Goal: Information Seeking & Learning: Check status

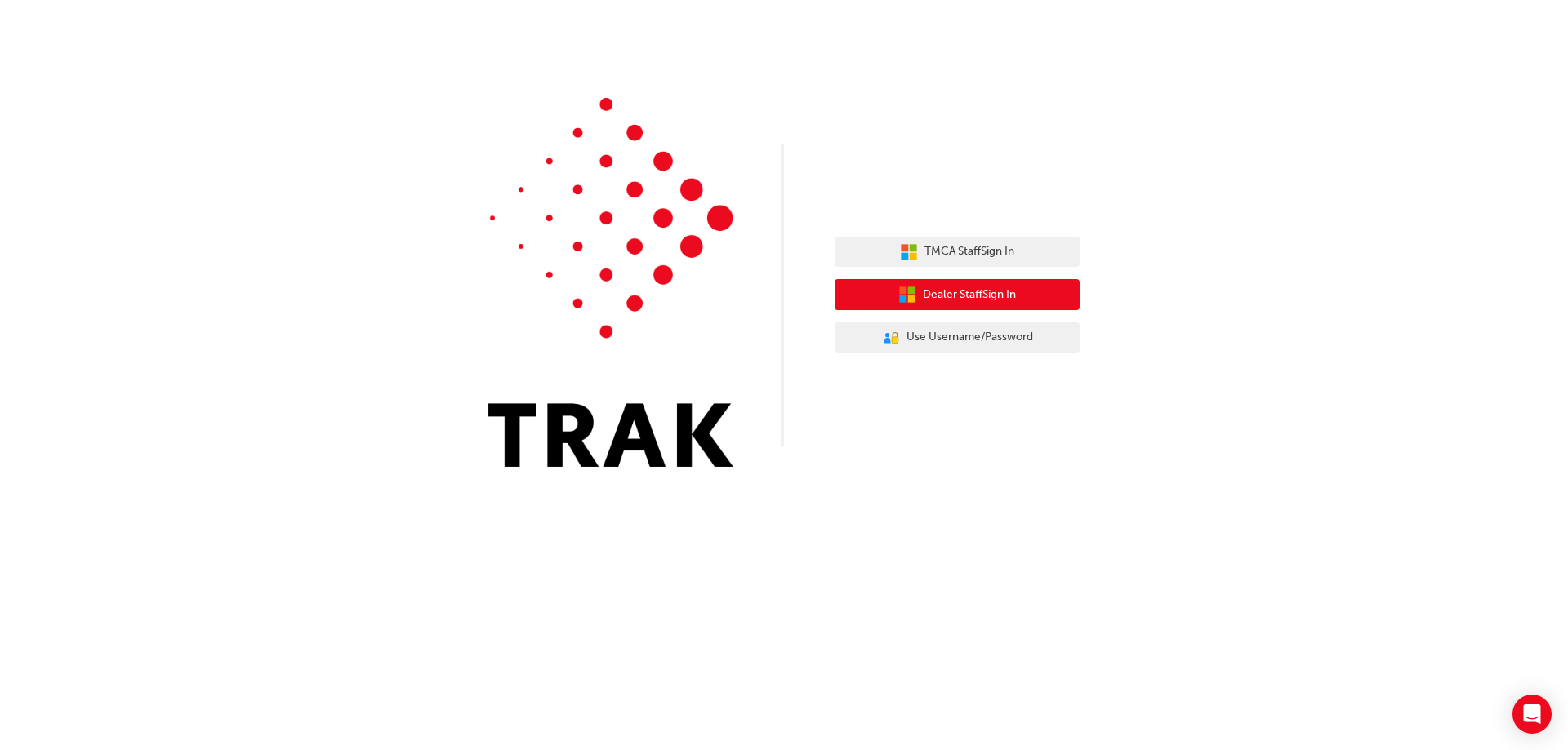
click at [943, 294] on span "Dealer Staff Sign In" at bounding box center [969, 295] width 93 height 18
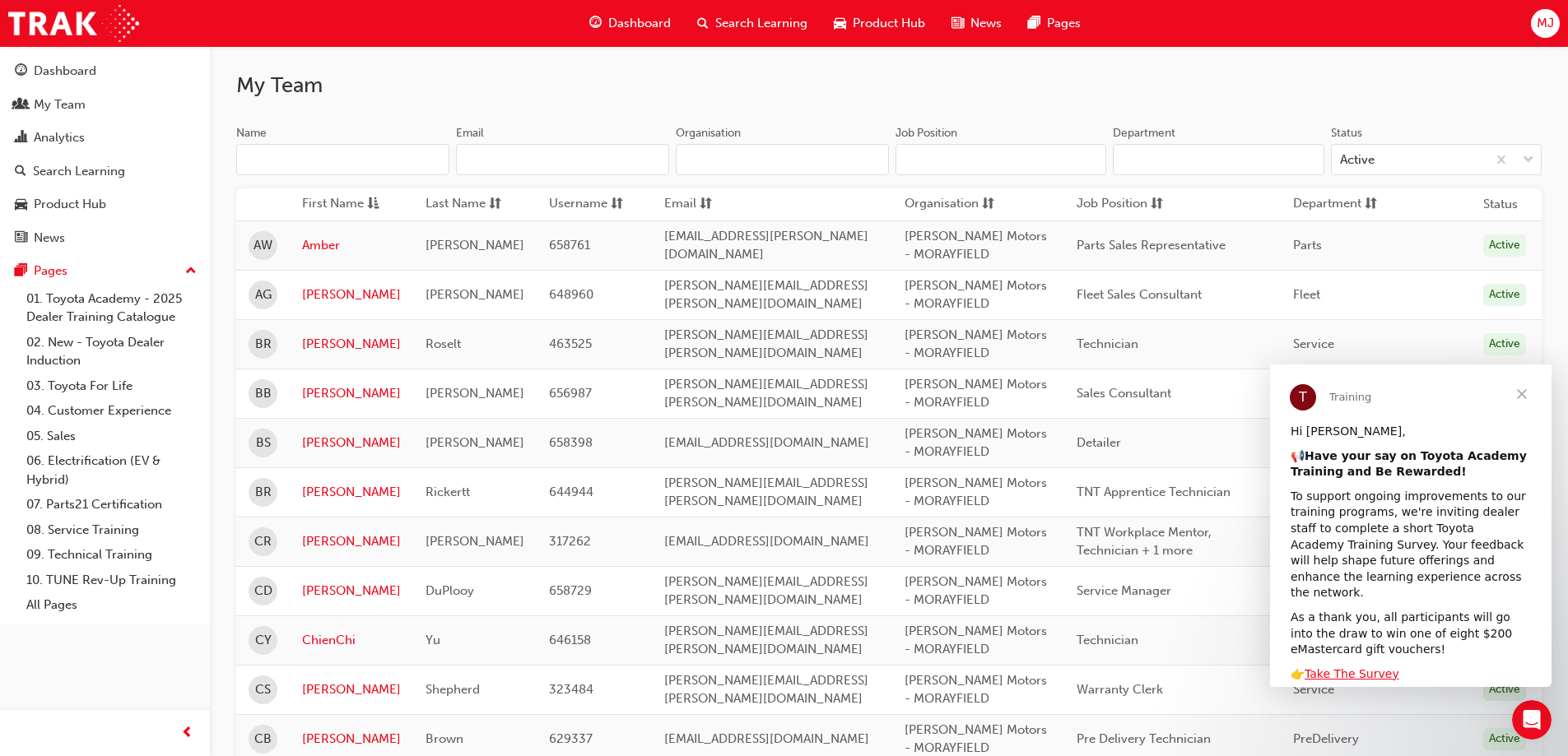
click at [1525, 390] on span "Close" at bounding box center [1522, 394] width 59 height 59
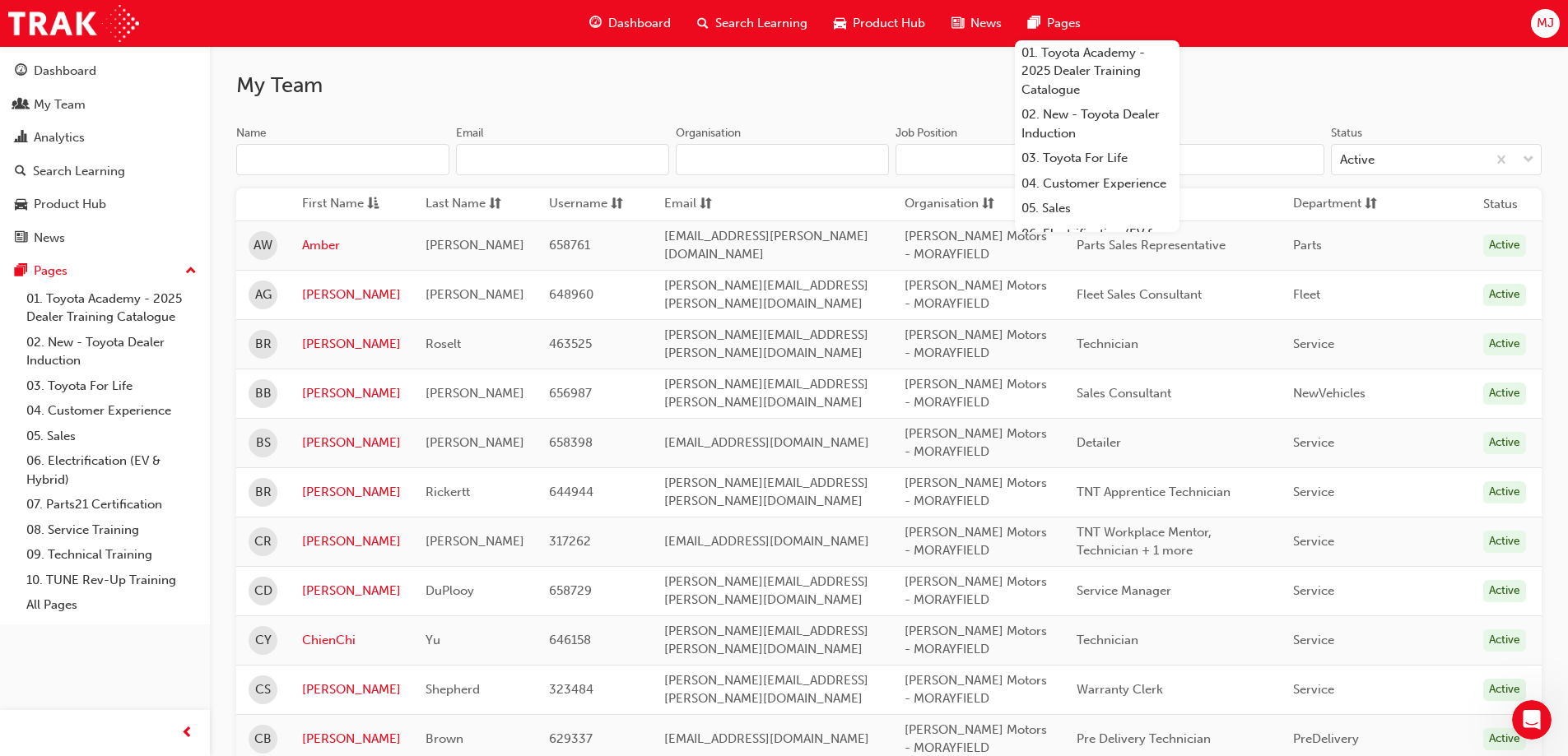
click at [738, 23] on span "Search Learning" at bounding box center [762, 23] width 93 height 19
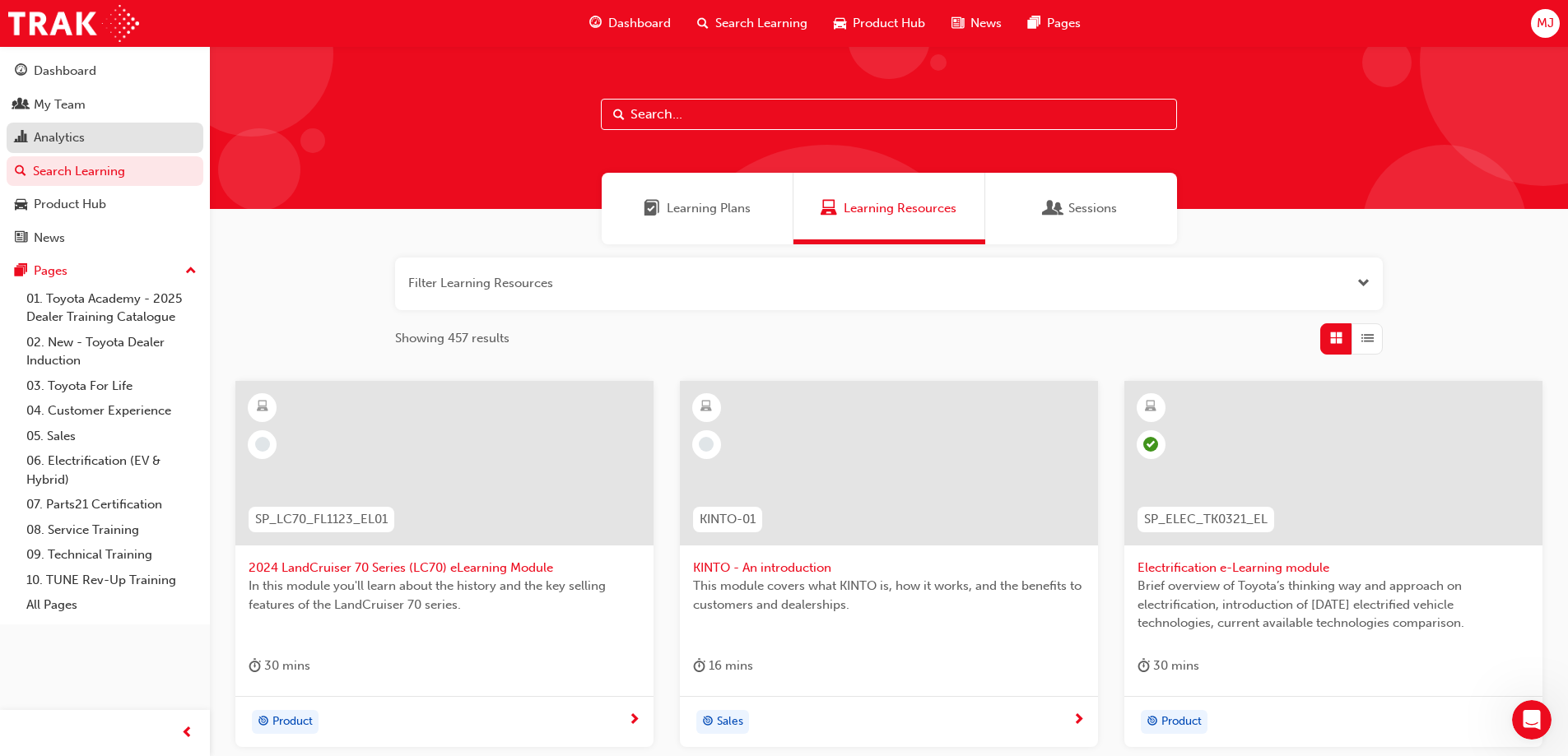
click at [74, 139] on div "Analytics" at bounding box center [58, 138] width 51 height 19
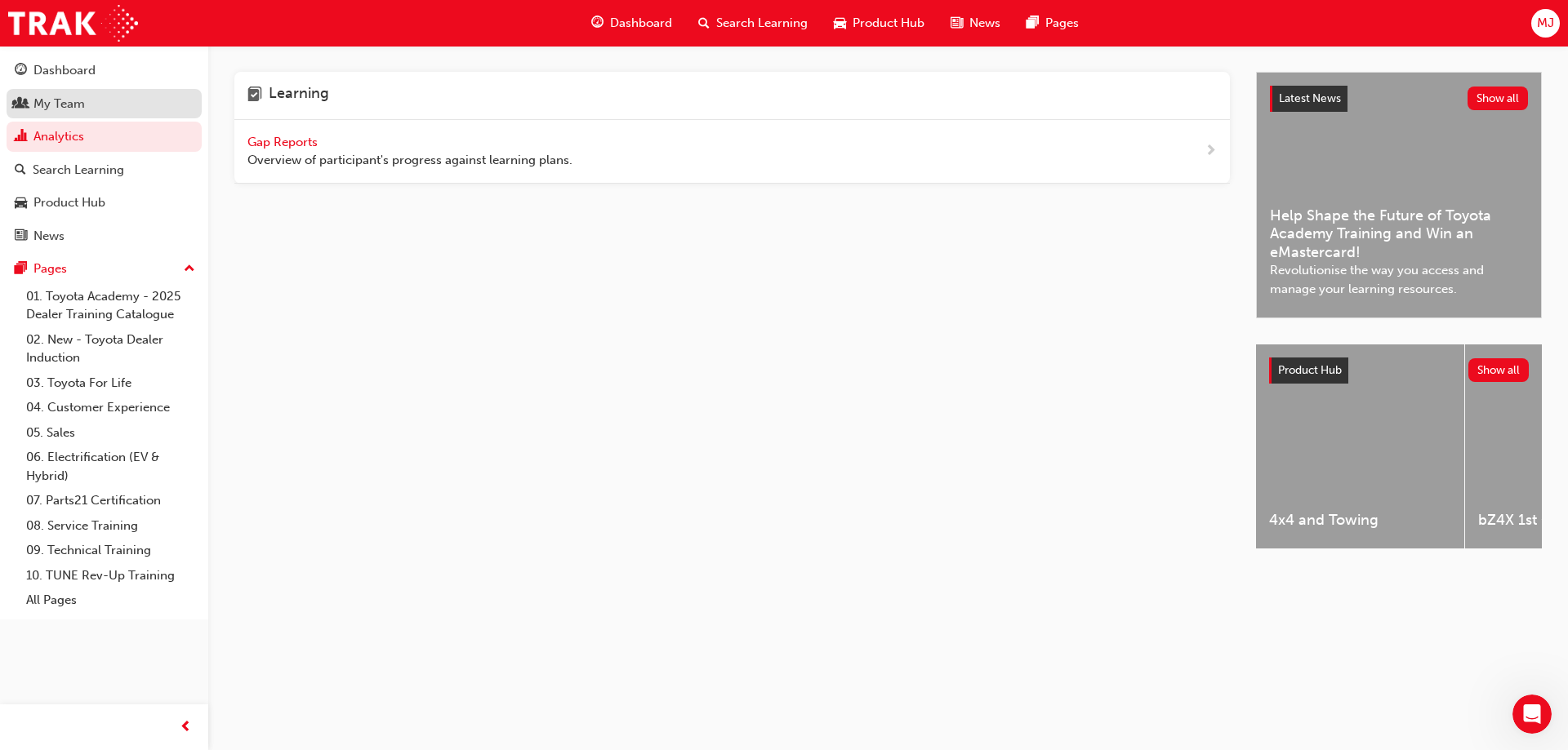
click at [83, 104] on div "My Team" at bounding box center [59, 104] width 51 height 18
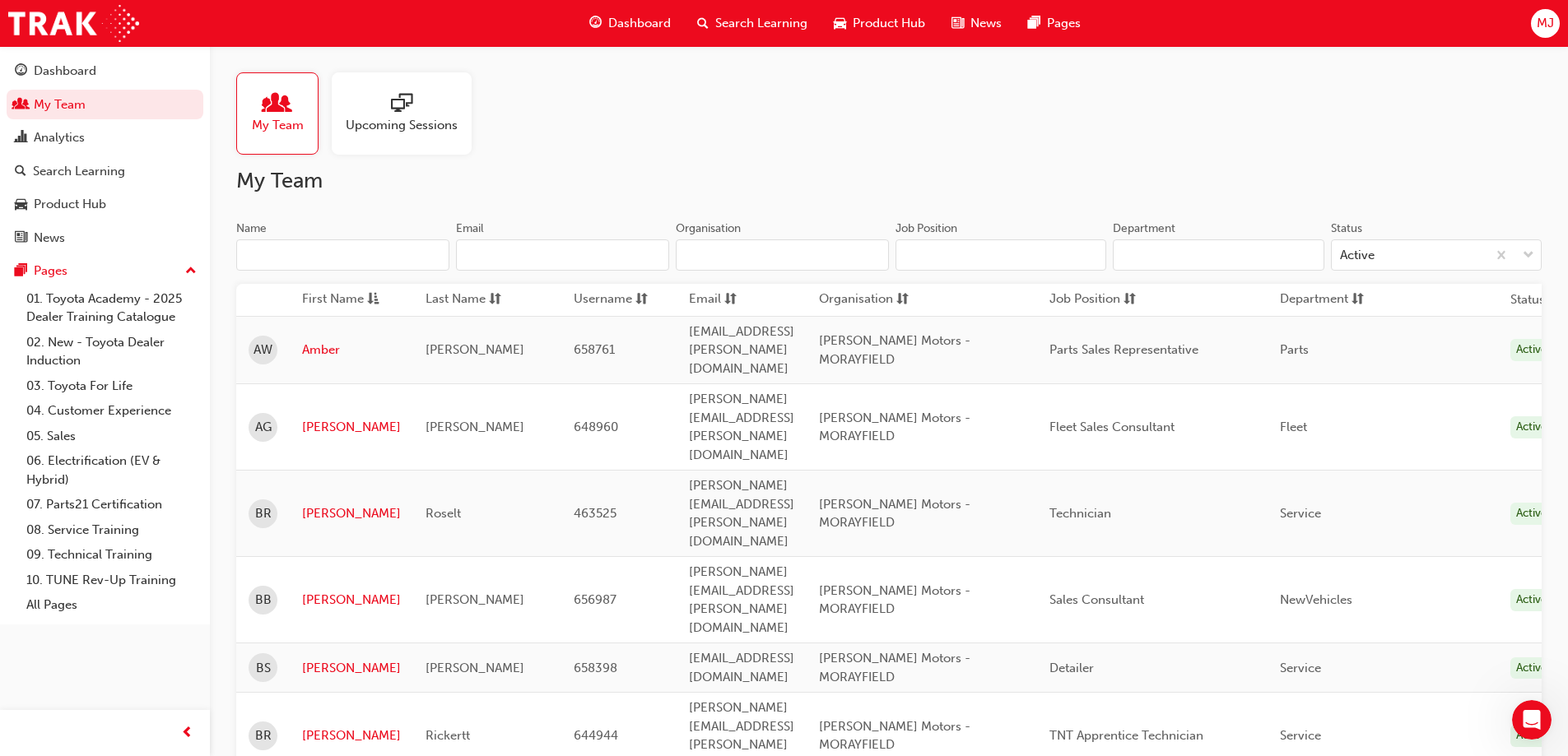
click at [414, 111] on div at bounding box center [401, 104] width 112 height 23
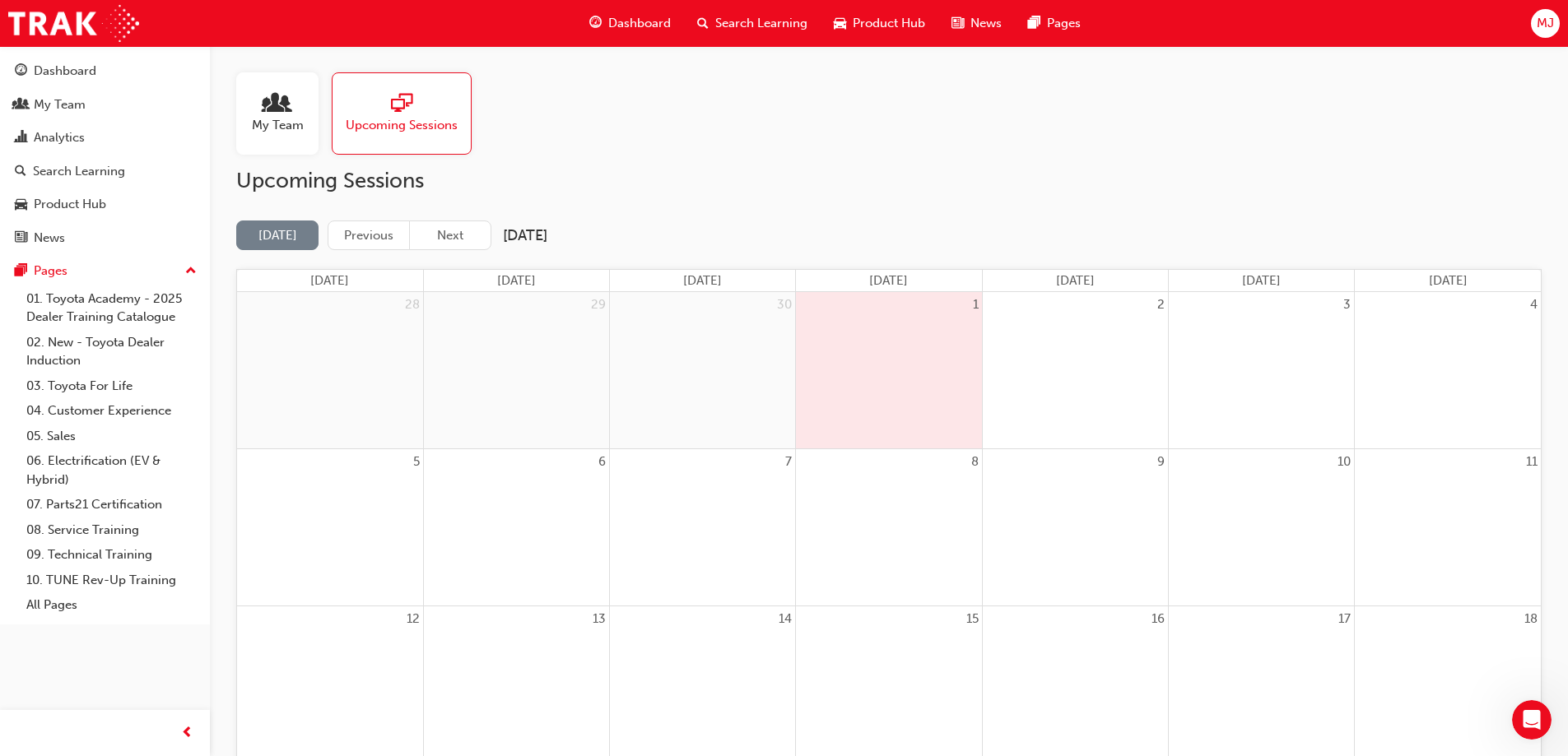
click at [871, 352] on div "1" at bounding box center [889, 370] width 185 height 155
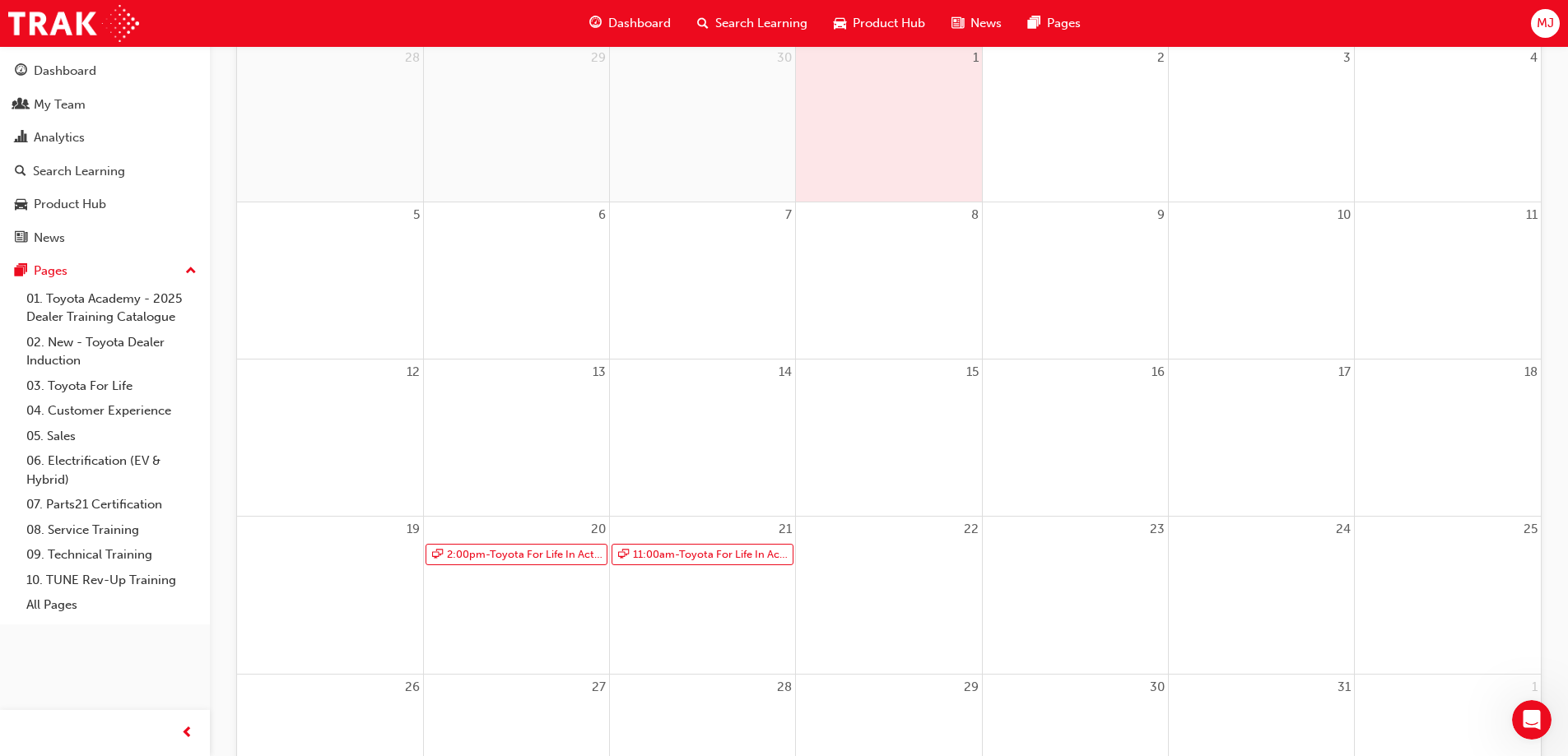
scroll to position [329, 0]
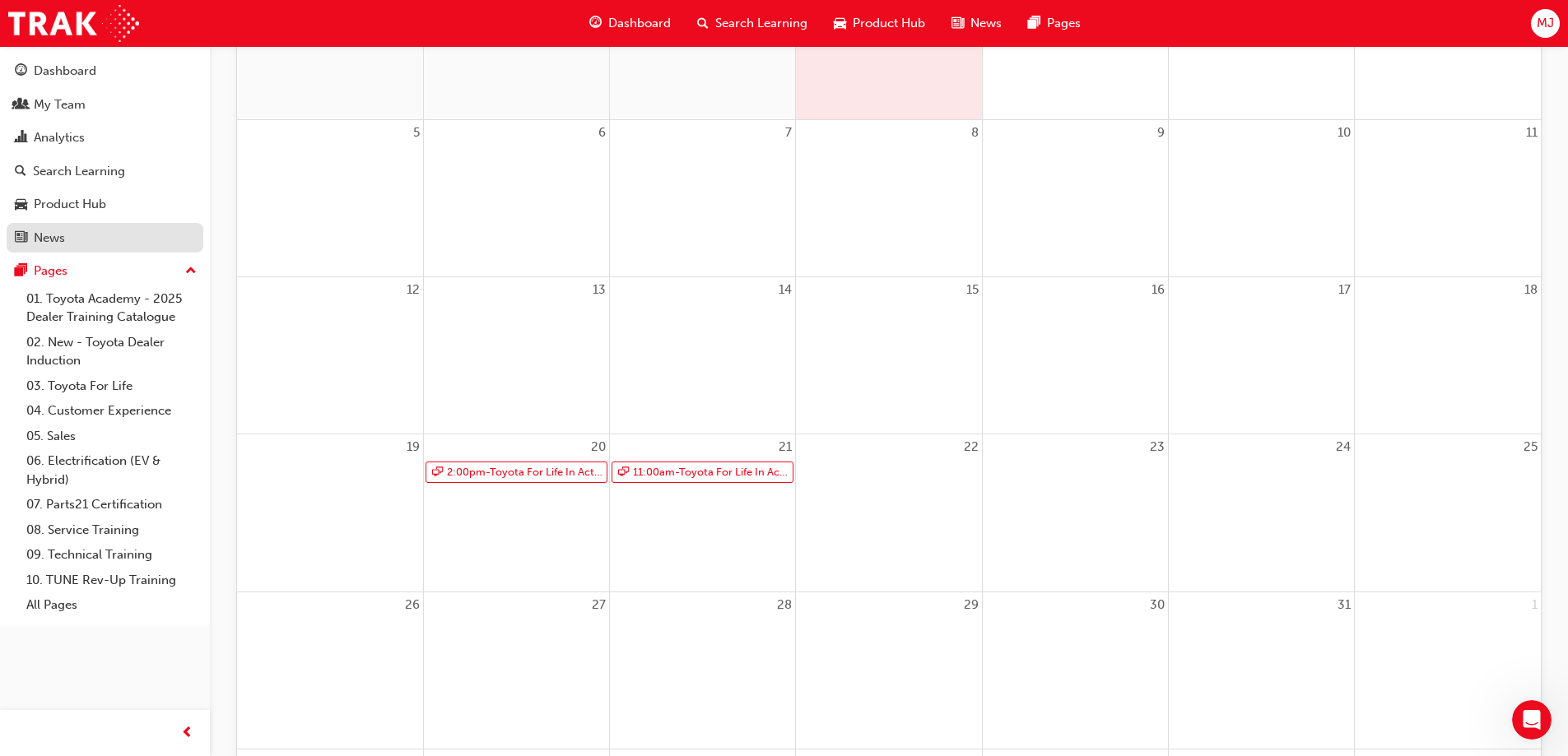
click at [100, 237] on div "News" at bounding box center [105, 238] width 180 height 20
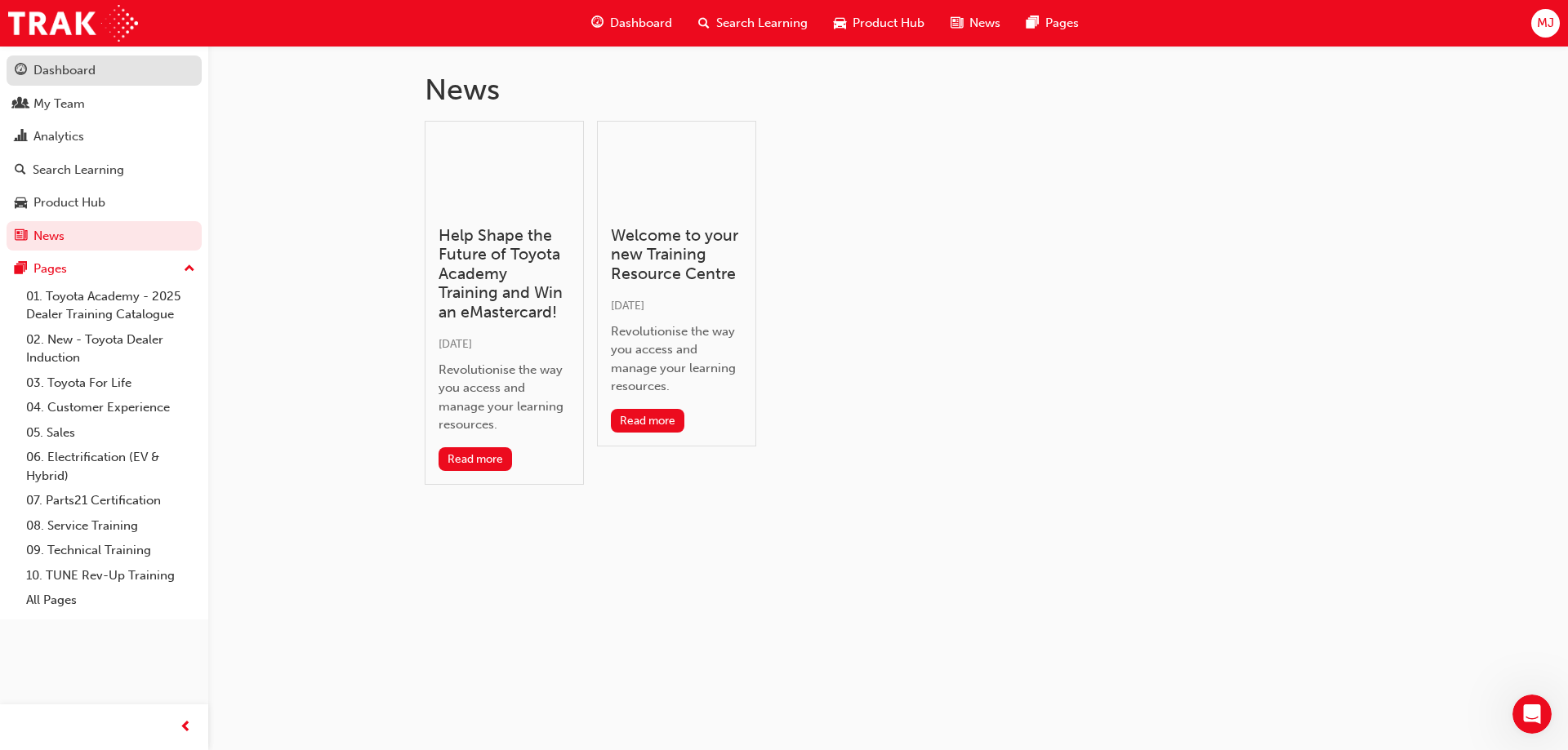
click at [105, 74] on div "Dashboard" at bounding box center [104, 71] width 179 height 20
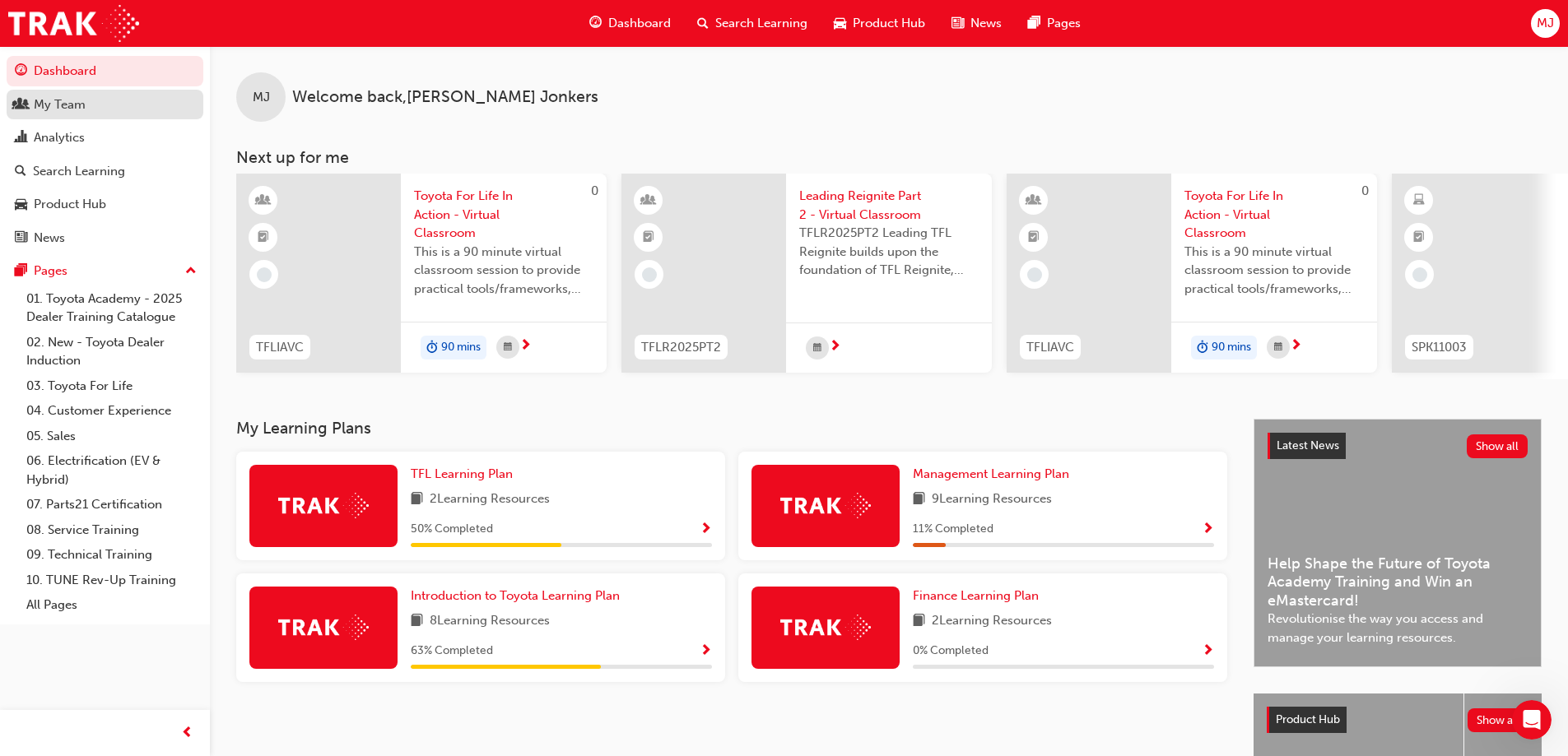
click at [93, 107] on div "My Team" at bounding box center [105, 105] width 180 height 20
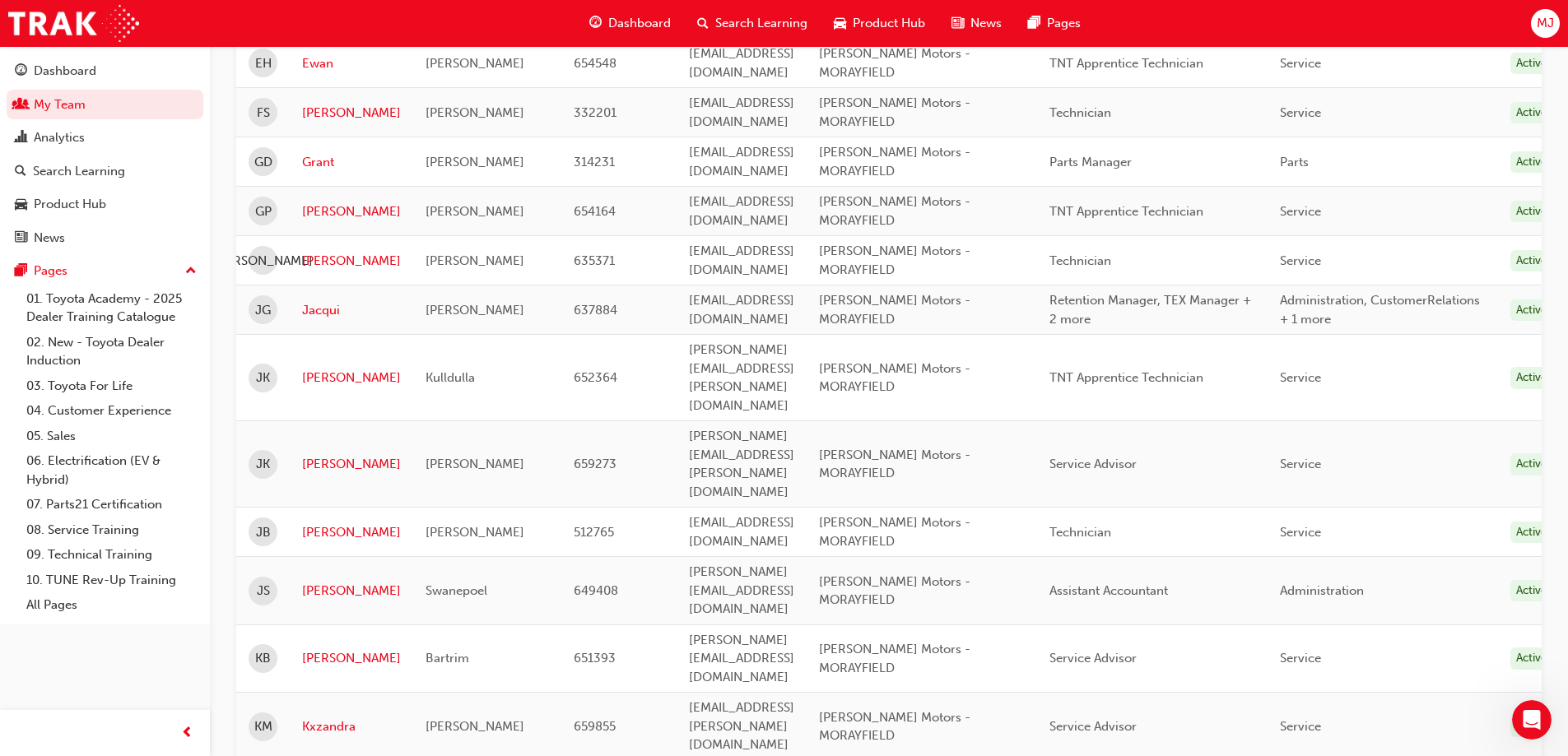
scroll to position [1317, 0]
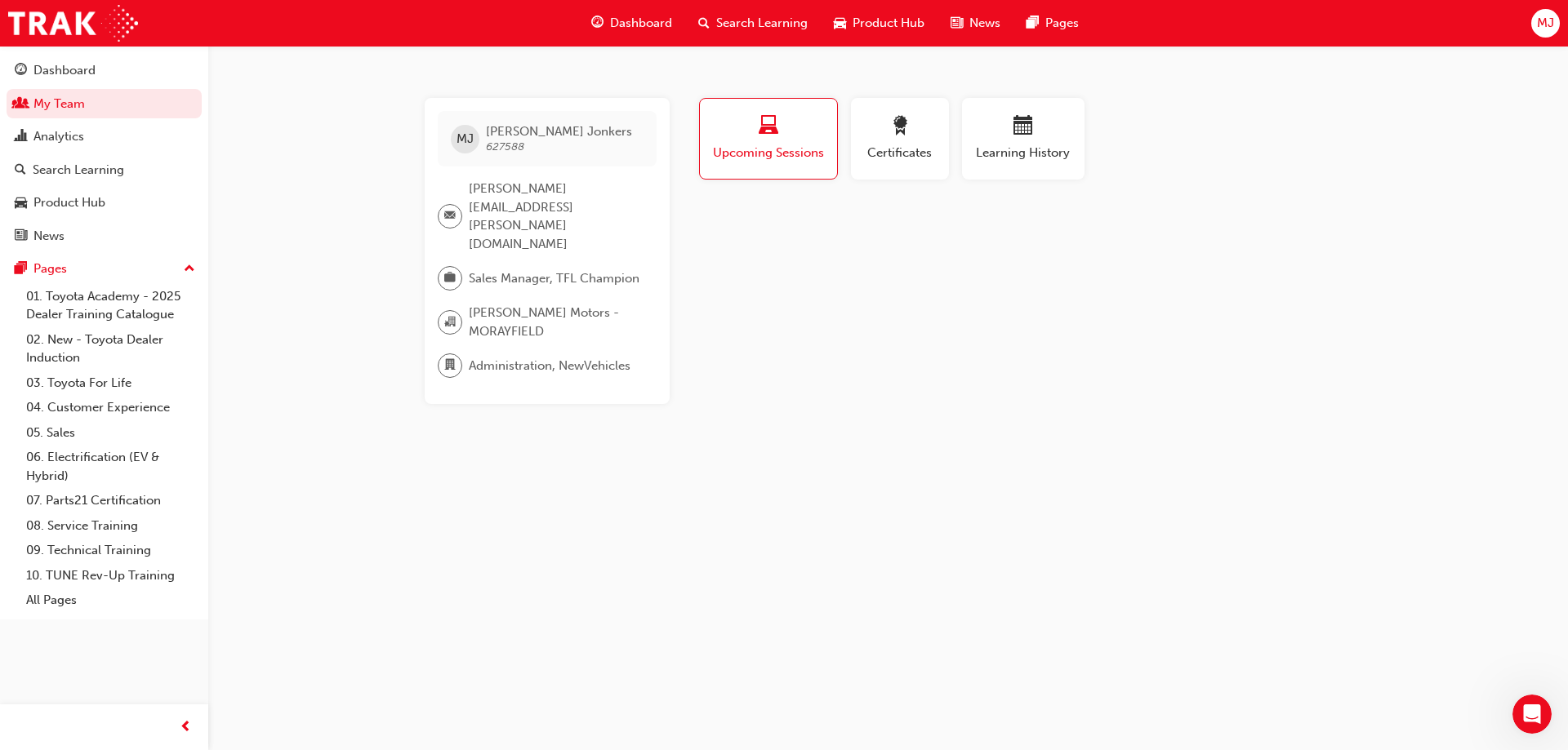
click at [776, 130] on span "laptop-icon" at bounding box center [768, 127] width 19 height 22
click at [1028, 133] on span "calendar-icon" at bounding box center [1022, 127] width 19 height 22
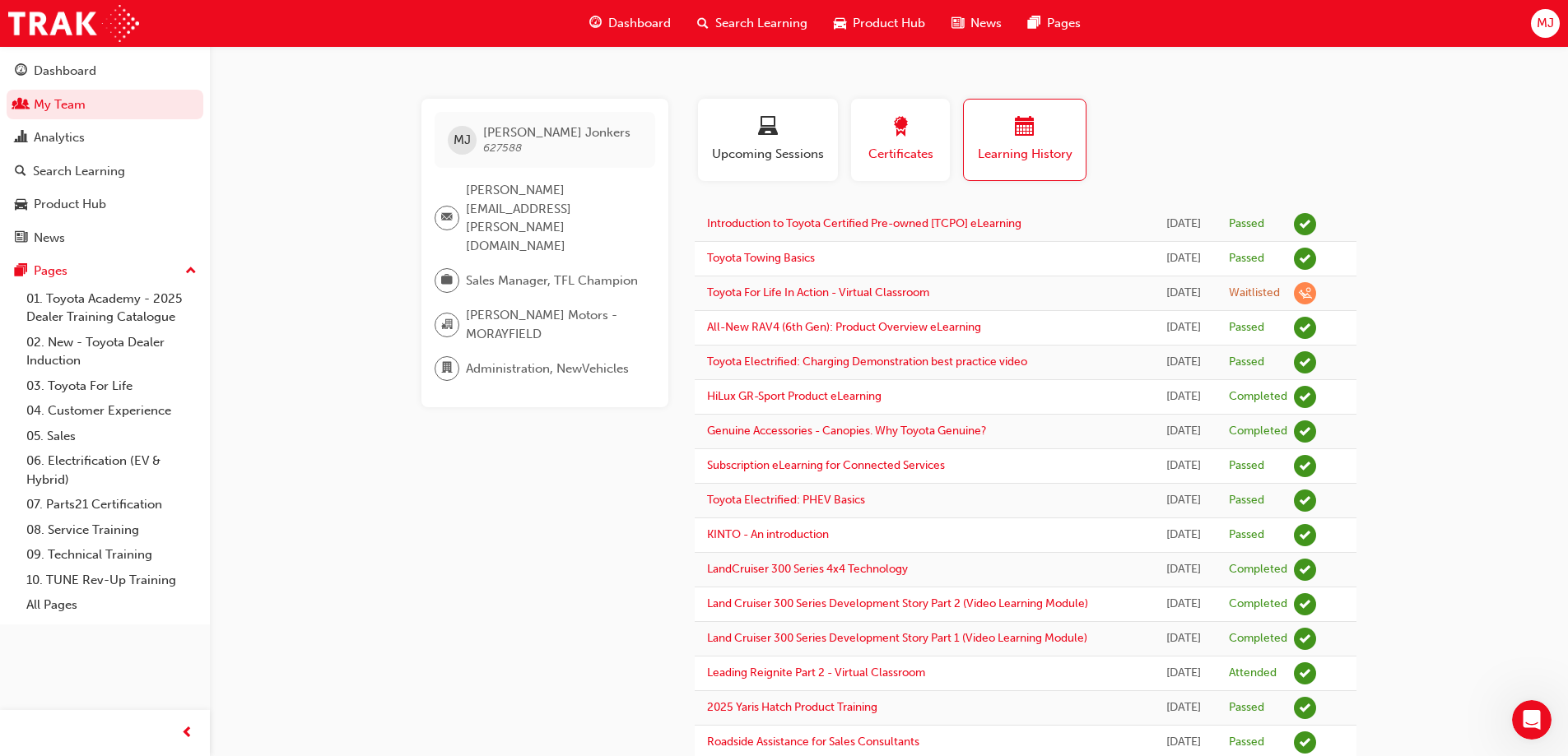
click at [897, 139] on span "award-icon" at bounding box center [900, 128] width 19 height 22
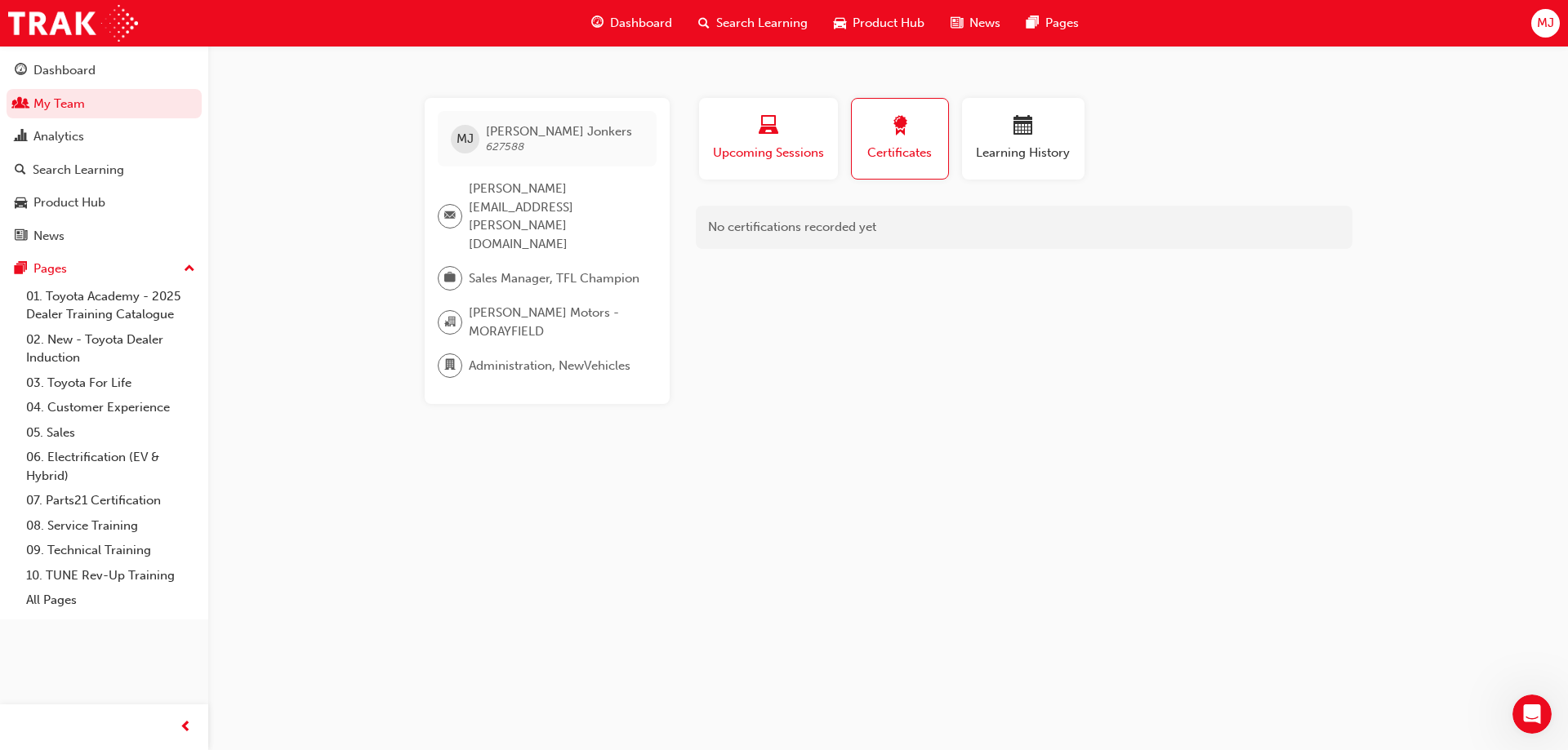
click at [769, 129] on span "laptop-icon" at bounding box center [768, 127] width 19 height 22
click at [1008, 143] on span "Learning History" at bounding box center [1023, 152] width 98 height 18
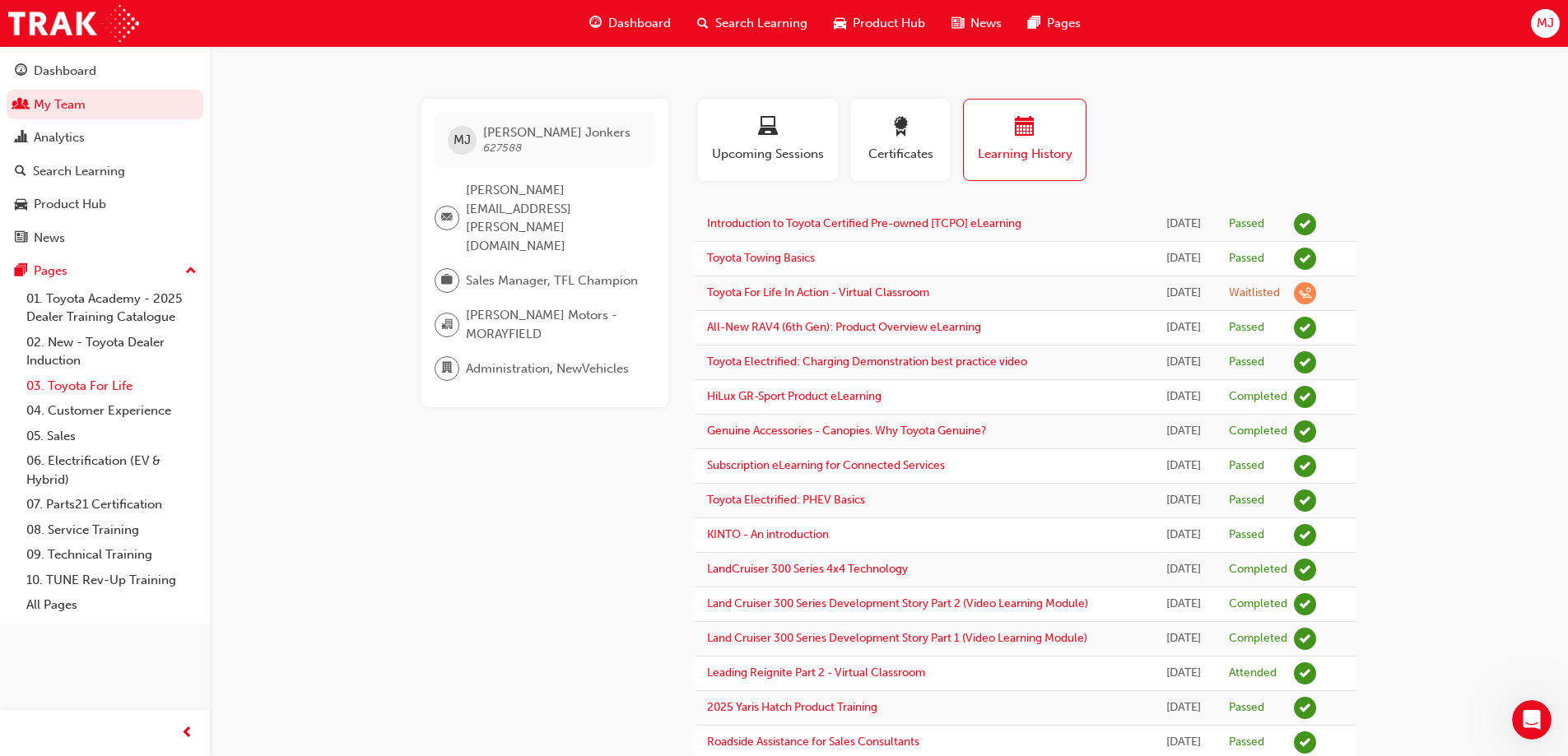
click at [113, 380] on link "03. Toyota For Life" at bounding box center [111, 387] width 183 height 26
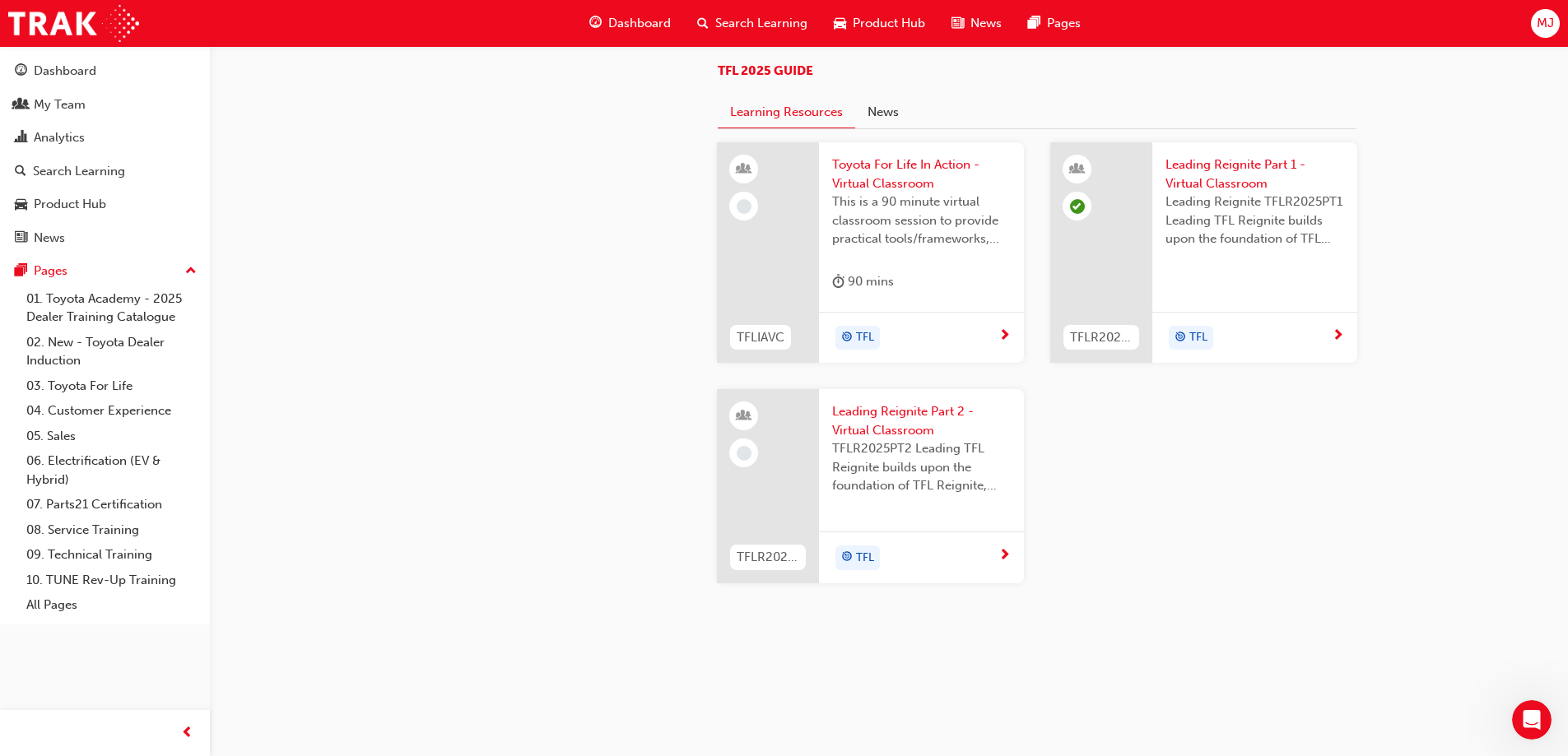
scroll to position [1742, 0]
click at [912, 428] on span "Leading Reignite Part 2 - Virtual Classroom" at bounding box center [921, 421] width 179 height 37
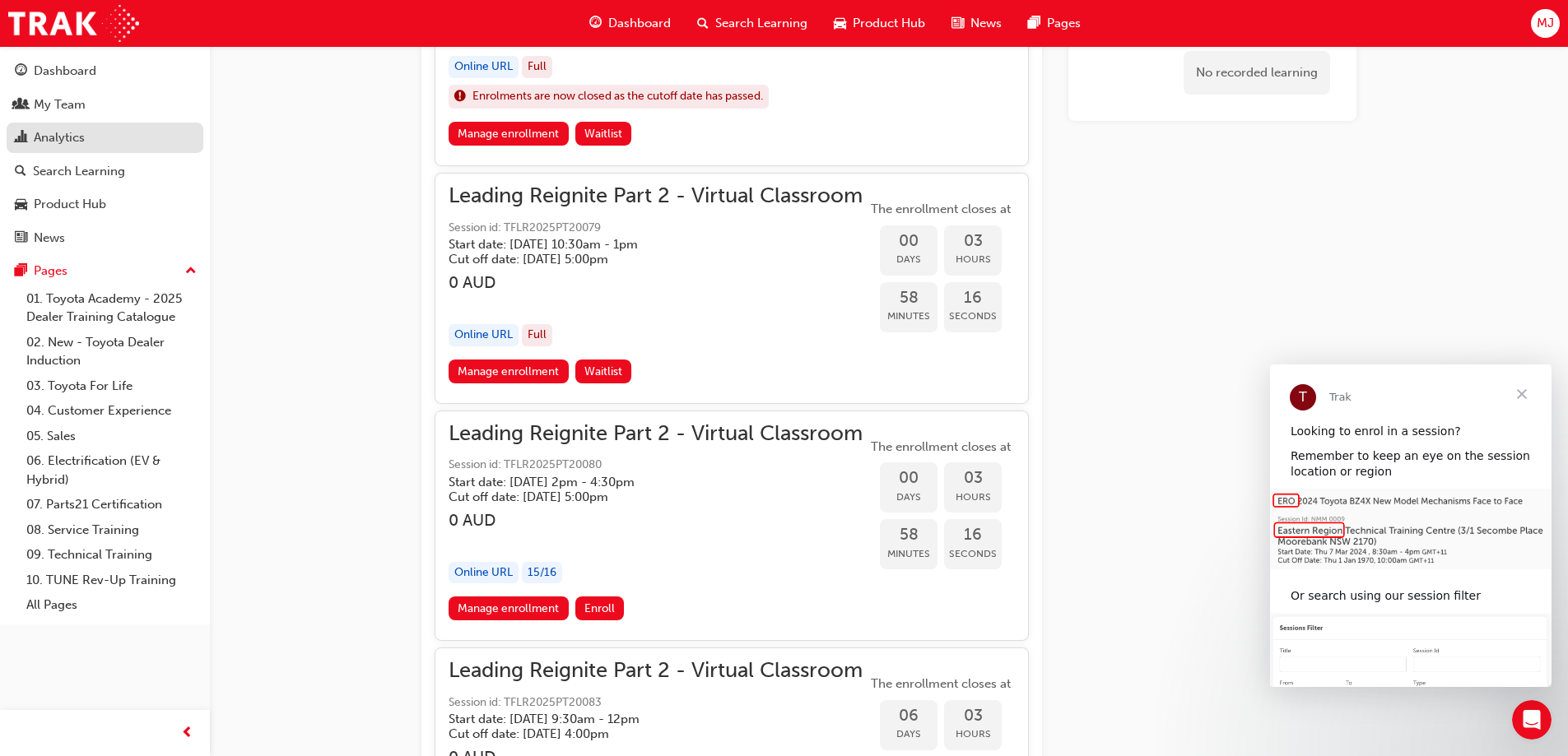
click at [56, 130] on div "Analytics" at bounding box center [58, 138] width 51 height 19
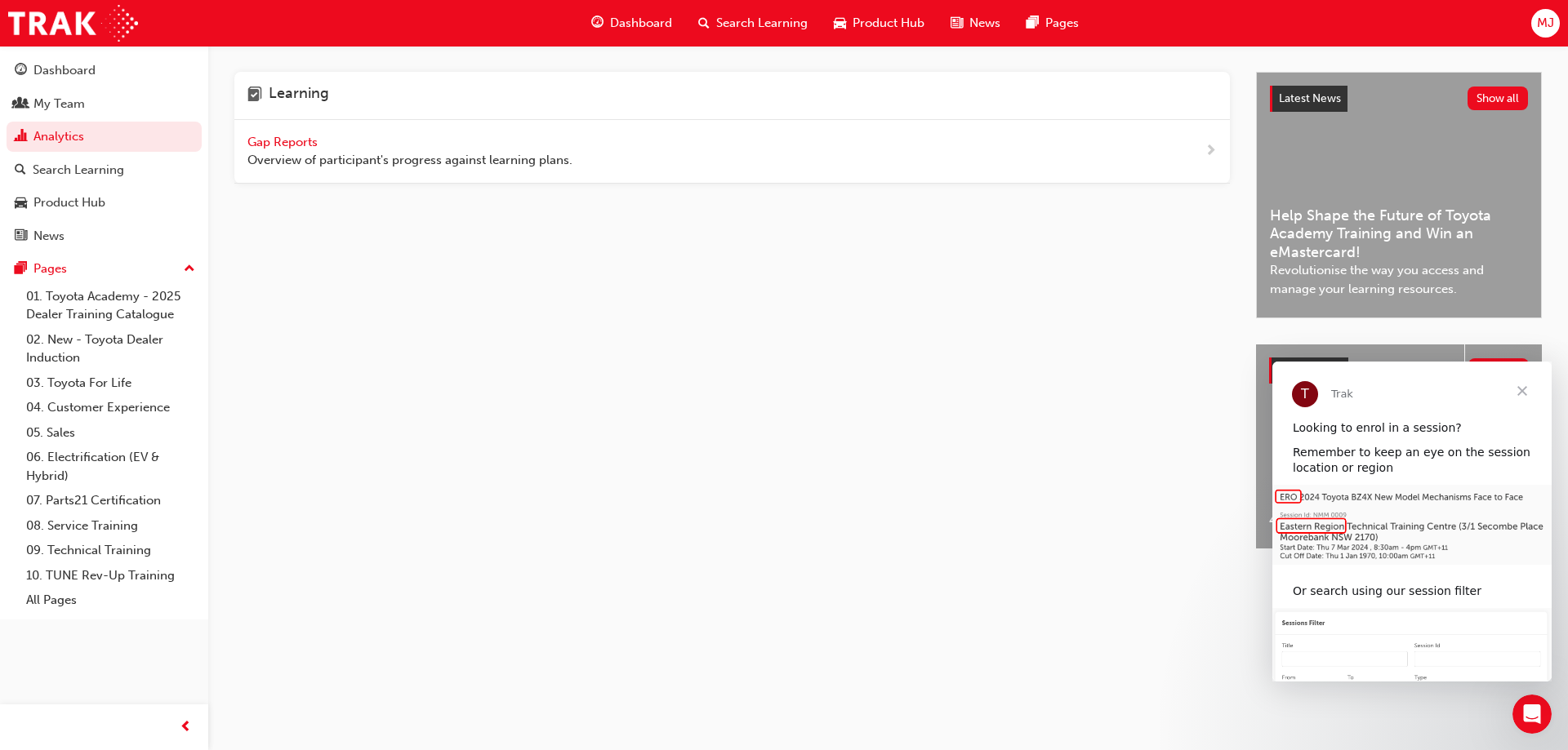
click at [297, 143] on span "Gap Reports" at bounding box center [284, 142] width 73 height 15
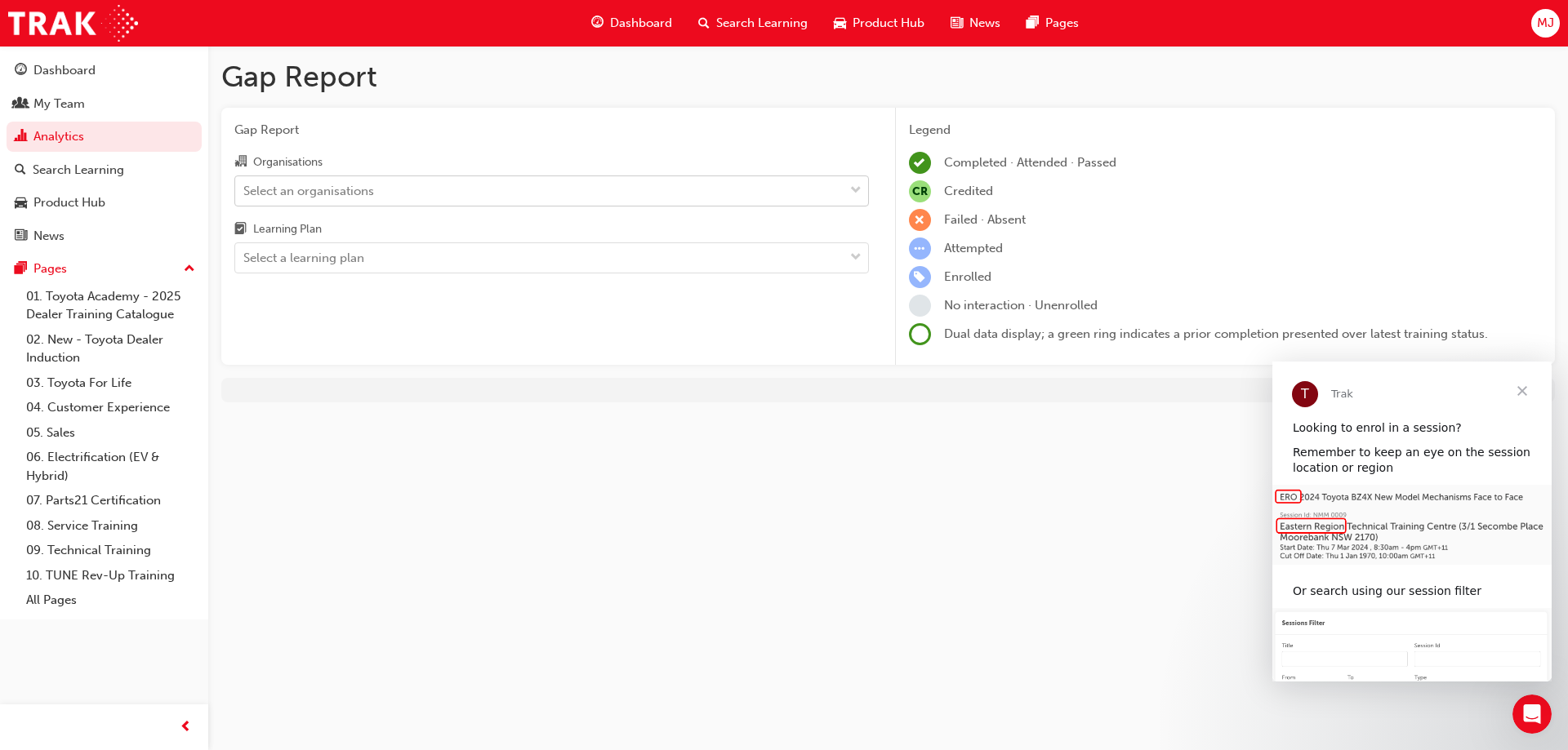
click at [590, 185] on div "Select an organisations" at bounding box center [539, 190] width 608 height 28
click at [245, 185] on input "Organisations Select an organisations" at bounding box center [244, 189] width 2 height 14
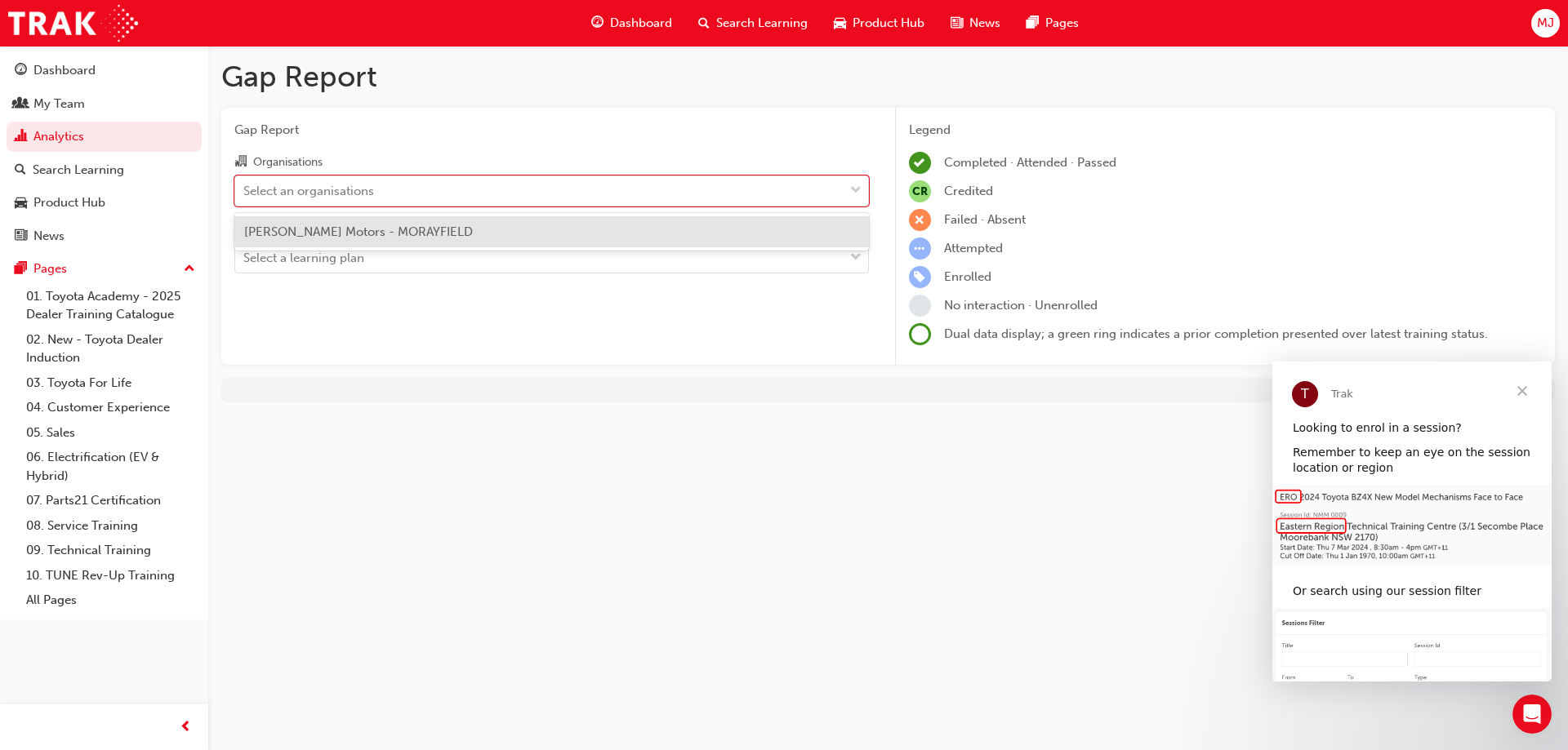
click at [569, 232] on div "[PERSON_NAME] Motors - MORAYFIELD" at bounding box center [551, 232] width 635 height 32
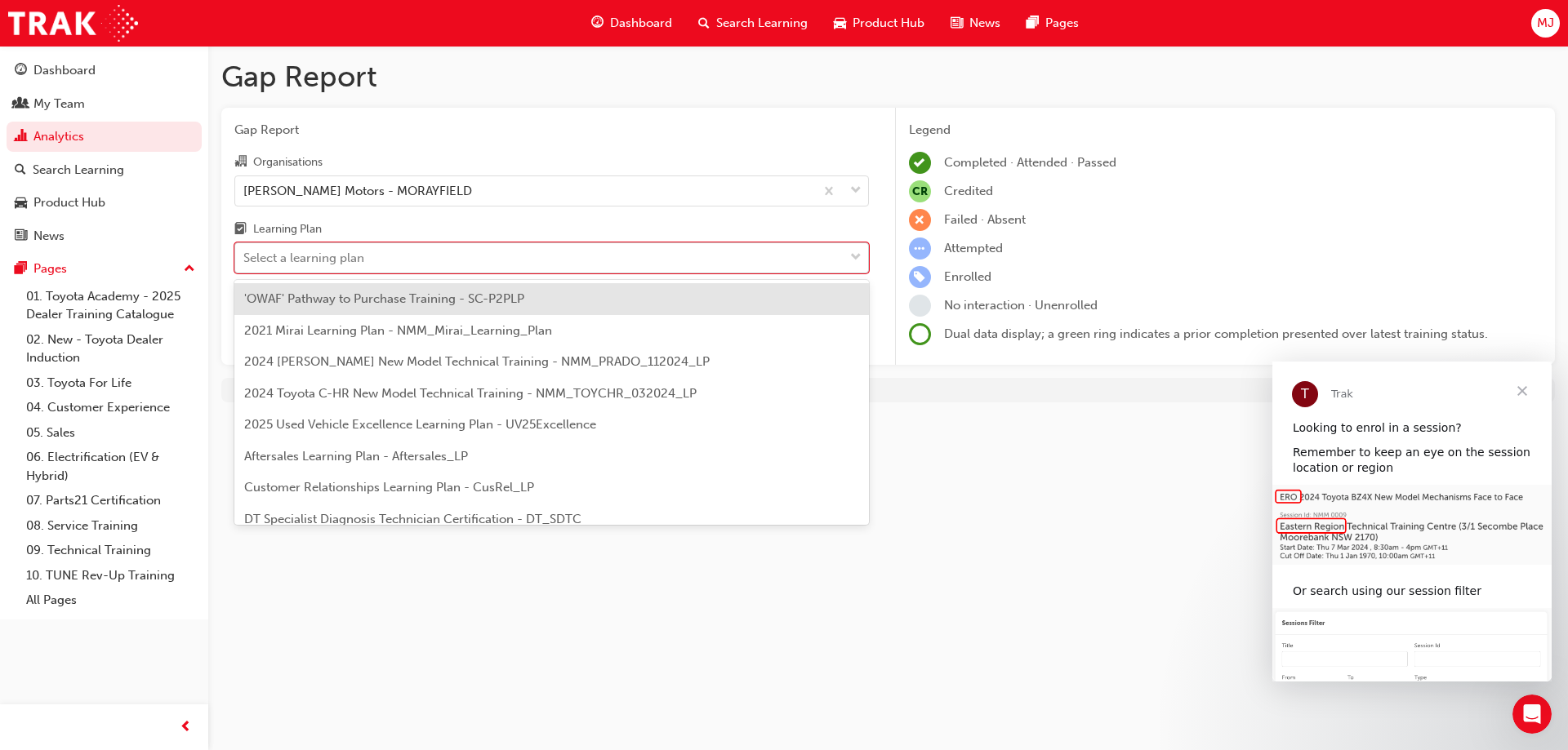
click at [576, 256] on div "Select a learning plan" at bounding box center [539, 258] width 608 height 28
click at [245, 256] on input "Learning Plan option 'OWAF' Pathway to Purchase Training - SC-P2PLP focused, 1 …" at bounding box center [244, 257] width 2 height 14
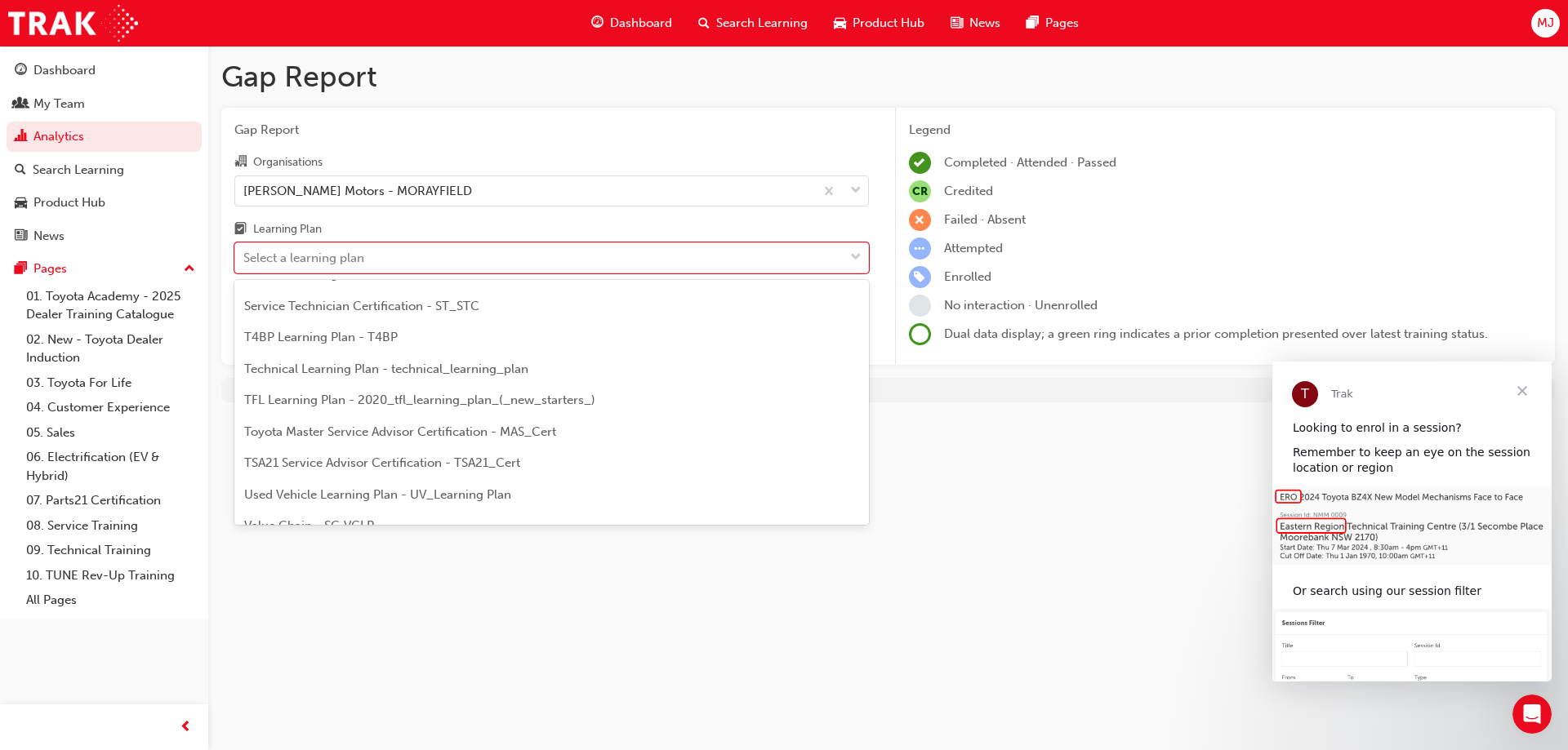
scroll to position [704, 0]
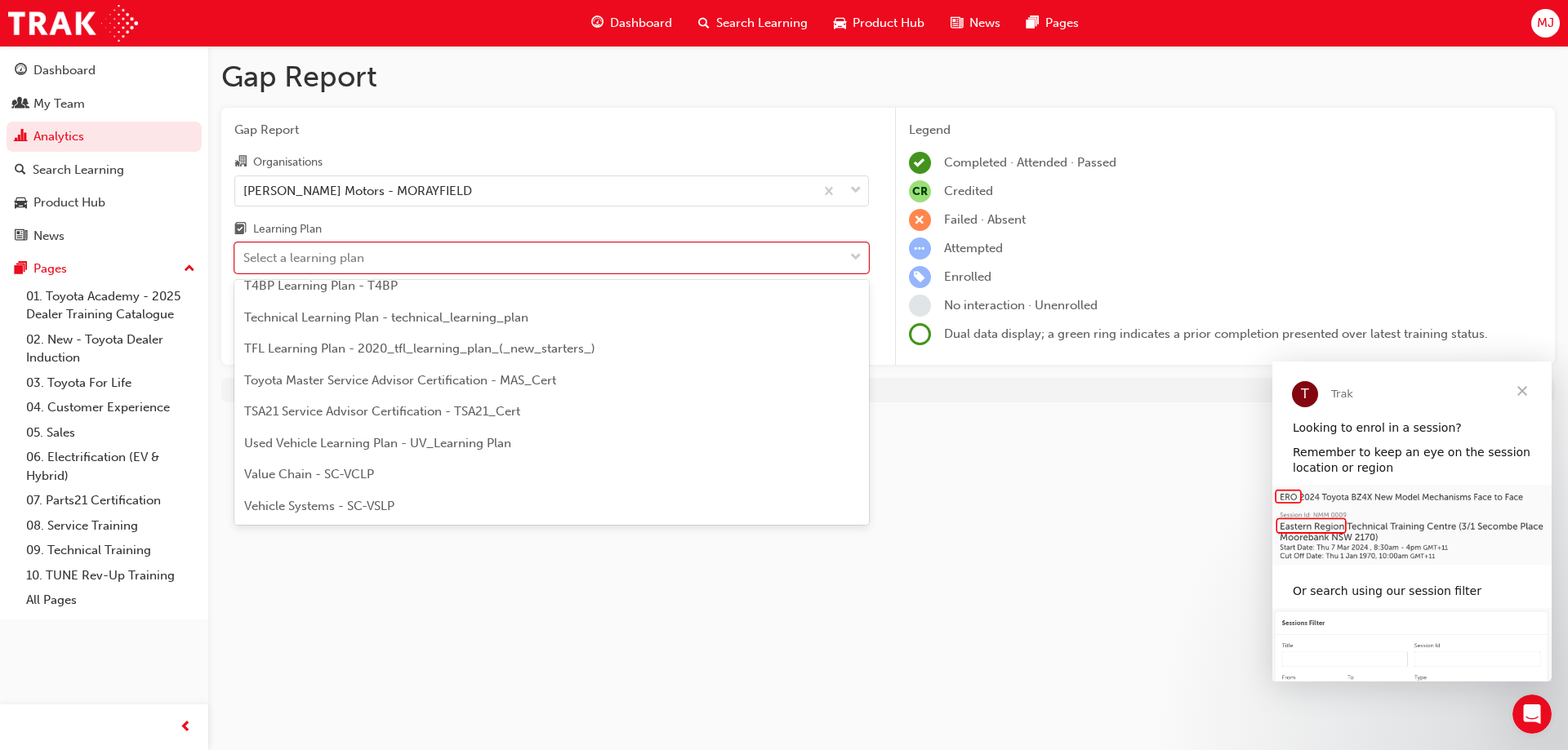
click at [574, 139] on div "Gap Report Organisations [PERSON_NAME] Motors - MORAYFIELD Learning Plan option…" at bounding box center [551, 236] width 660 height 258
